Goal: Information Seeking & Learning: Learn about a topic

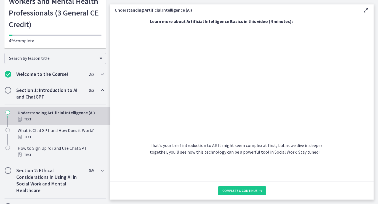
scroll to position [241, 0]
click at [247, 193] on button "Complete & continue" at bounding box center [242, 190] width 48 height 9
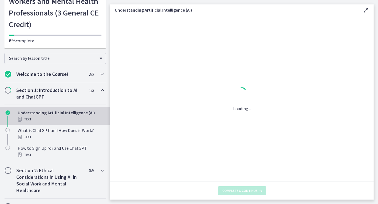
scroll to position [0, 0]
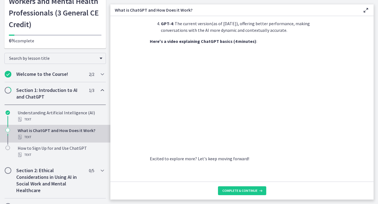
scroll to position [272, 0]
click at [255, 191] on span "Complete & continue" at bounding box center [240, 190] width 35 height 4
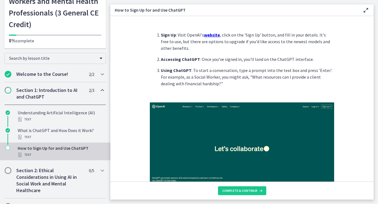
click at [251, 136] on img at bounding box center [242, 148] width 185 height 92
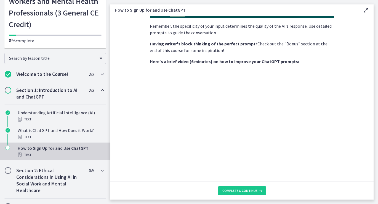
scroll to position [176, 0]
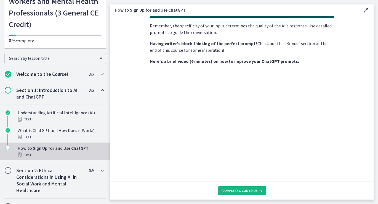
click at [245, 191] on span "Complete & continue" at bounding box center [240, 190] width 35 height 4
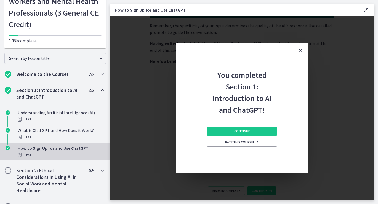
click at [300, 49] on icon "Close" at bounding box center [300, 50] width 7 height 7
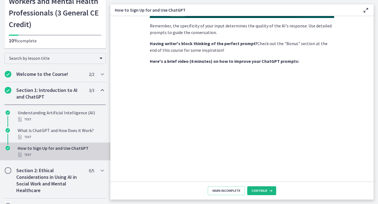
click at [265, 191] on span "Continue" at bounding box center [260, 190] width 16 height 4
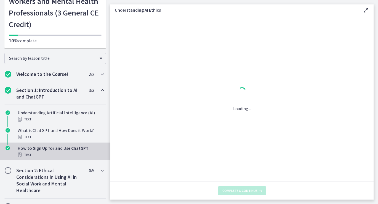
scroll to position [0, 0]
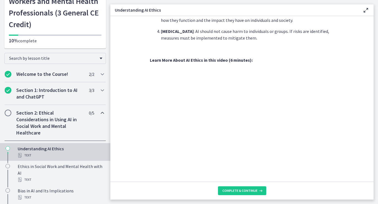
scroll to position [226, 0]
